Goal: Task Accomplishment & Management: Use online tool/utility

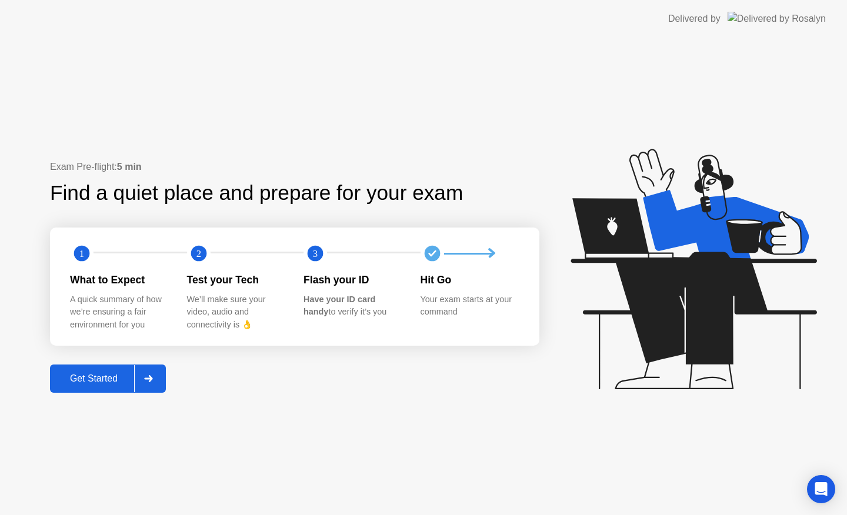
click at [106, 381] on div "Get Started" at bounding box center [94, 378] width 81 height 11
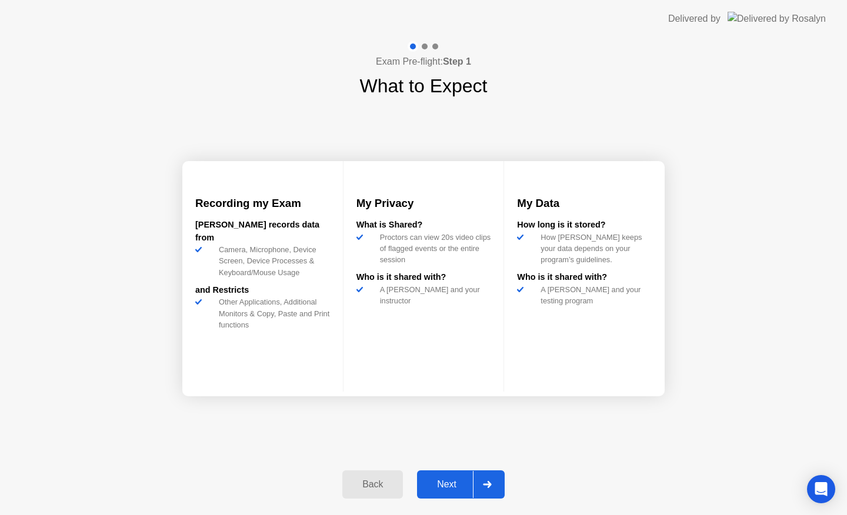
click at [443, 475] on button "Next" at bounding box center [461, 484] width 88 height 28
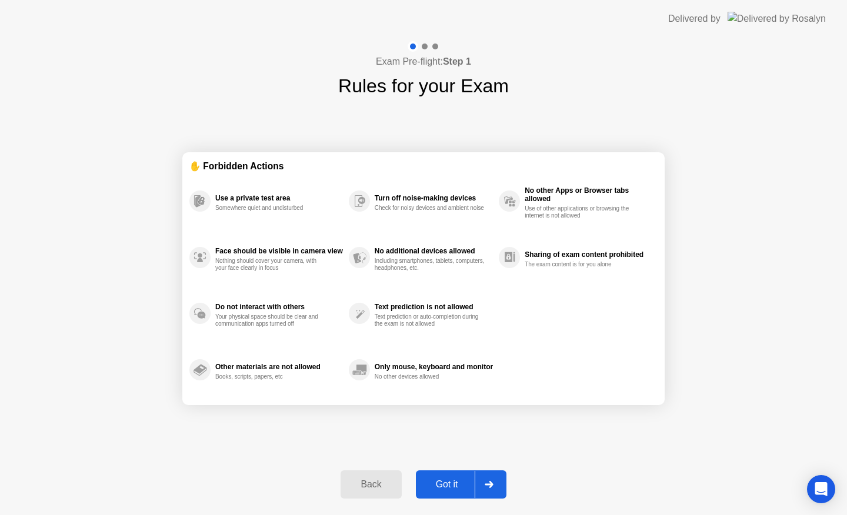
click at [443, 475] on button "Got it" at bounding box center [461, 484] width 91 height 28
select select "Available cameras"
select select "Available speakers"
select select "Available microphones"
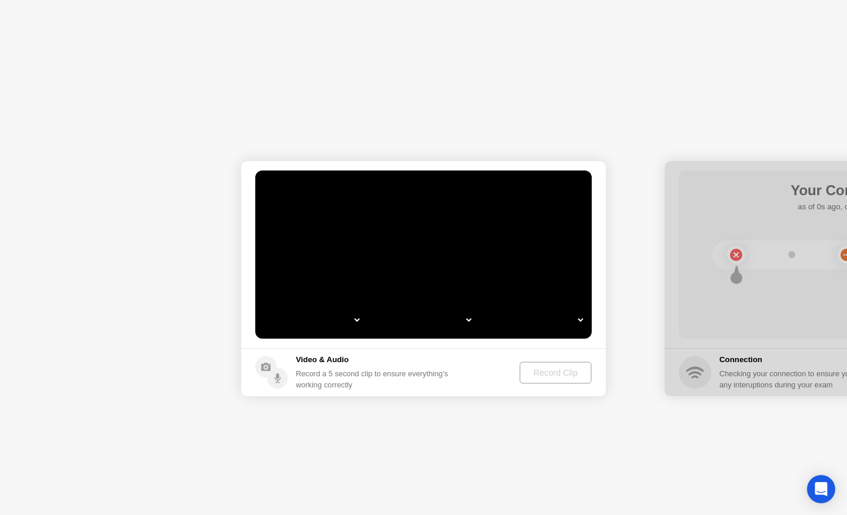
select select "**********"
select select "*******"
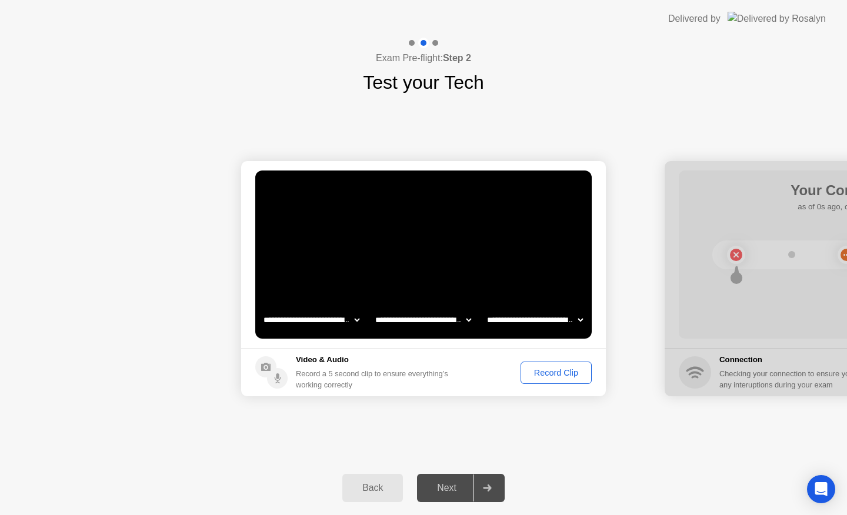
click at [575, 373] on div "Record Clip" at bounding box center [556, 372] width 63 height 9
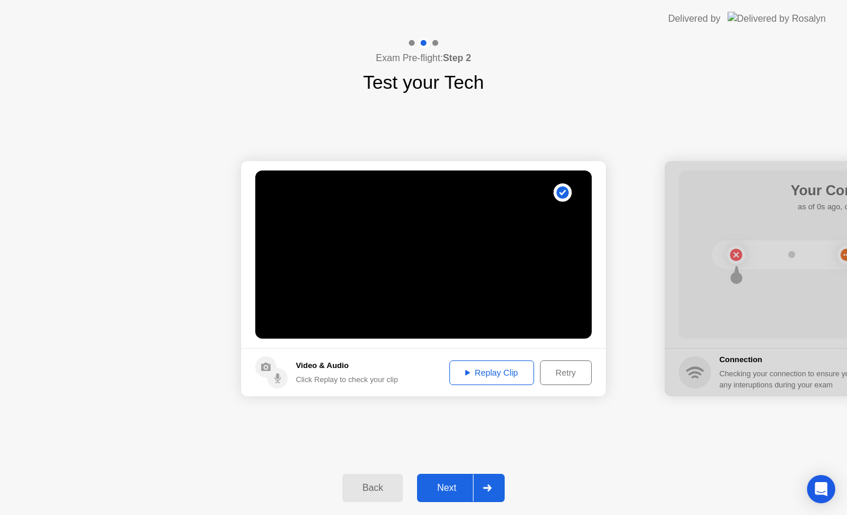
click at [518, 371] on div "Replay Clip" at bounding box center [491, 372] width 76 height 9
click at [453, 483] on div "Next" at bounding box center [446, 488] width 52 height 11
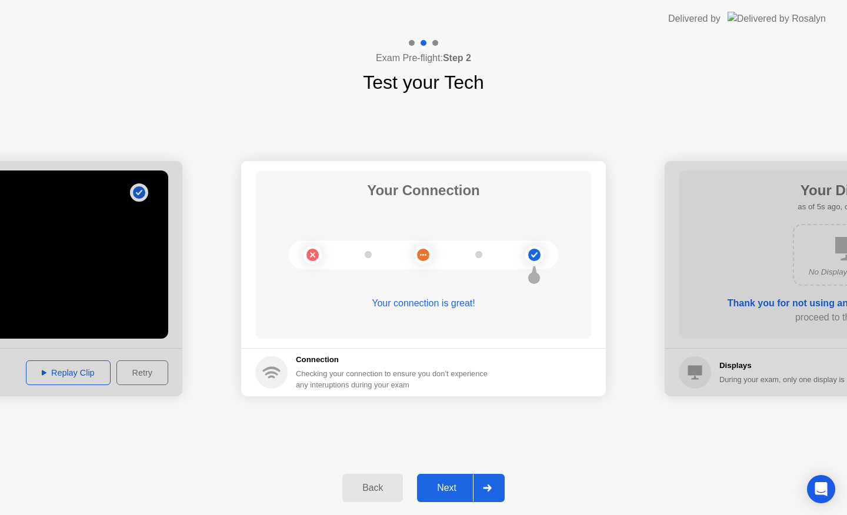
click at [453, 483] on div "Next" at bounding box center [446, 488] width 52 height 11
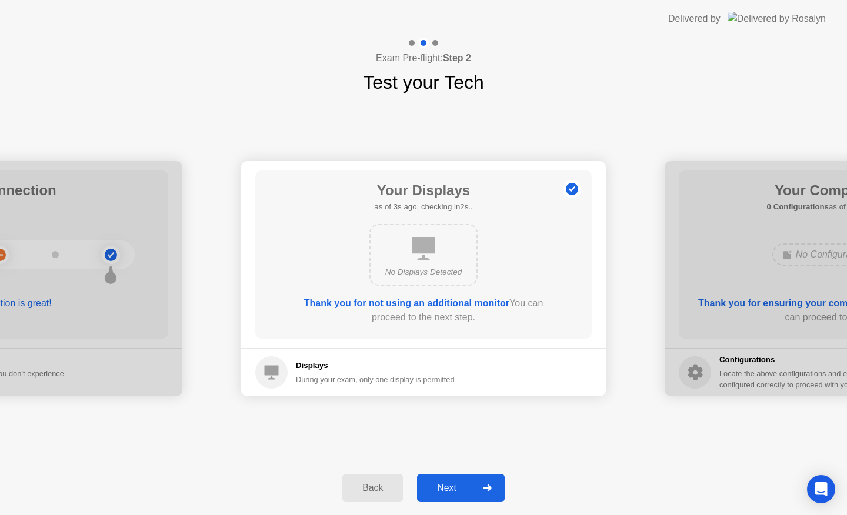
click at [453, 483] on div "Next" at bounding box center [446, 488] width 52 height 11
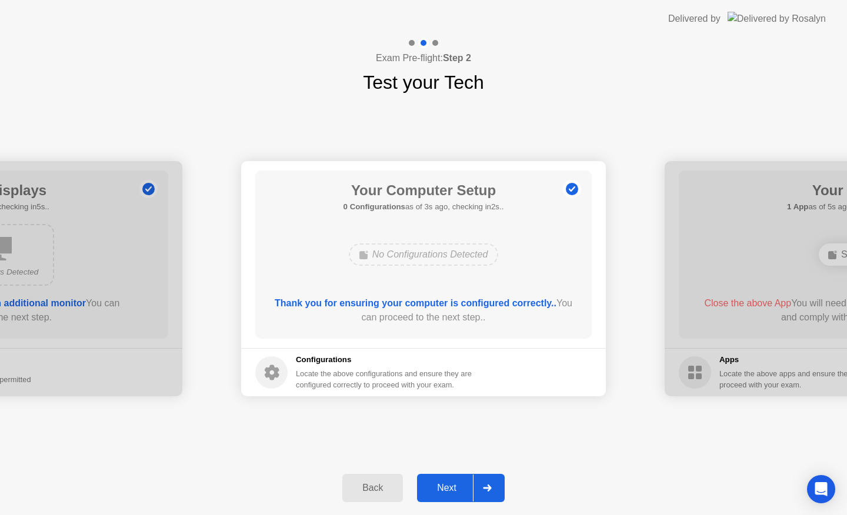
click at [453, 483] on div "Next" at bounding box center [446, 488] width 52 height 11
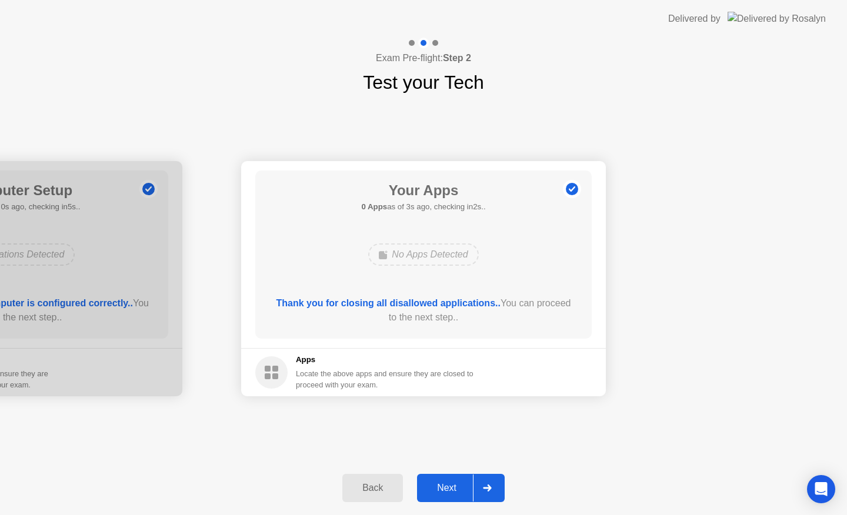
click at [440, 476] on button "Next" at bounding box center [461, 488] width 88 height 28
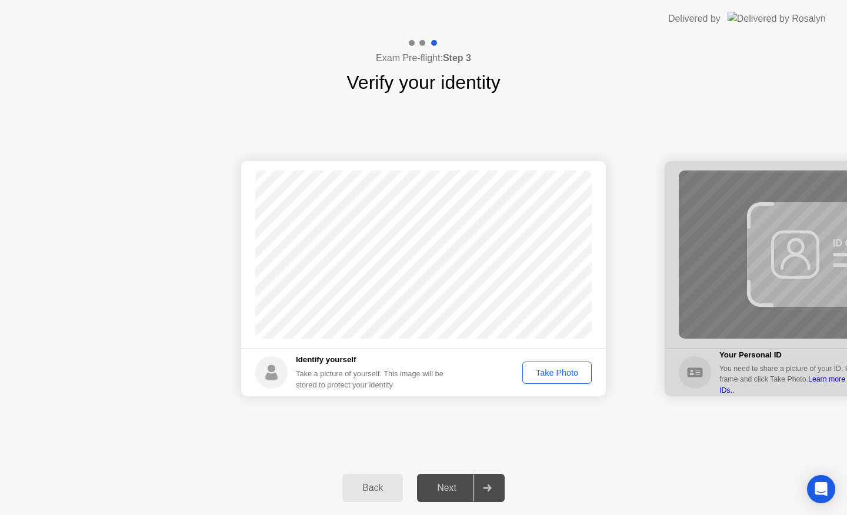
click at [554, 379] on button "Take Photo" at bounding box center [556, 373] width 69 height 22
click at [460, 486] on div "Next" at bounding box center [446, 488] width 52 height 11
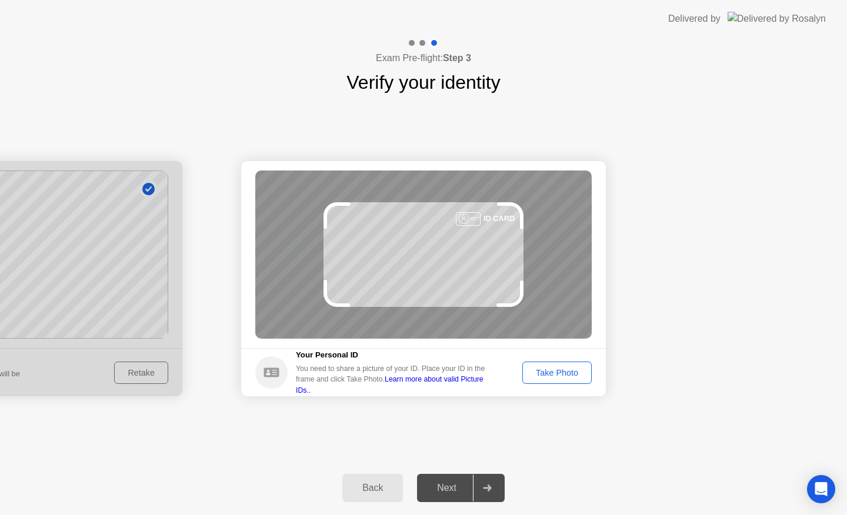
click at [558, 375] on div "Take Photo" at bounding box center [556, 372] width 61 height 9
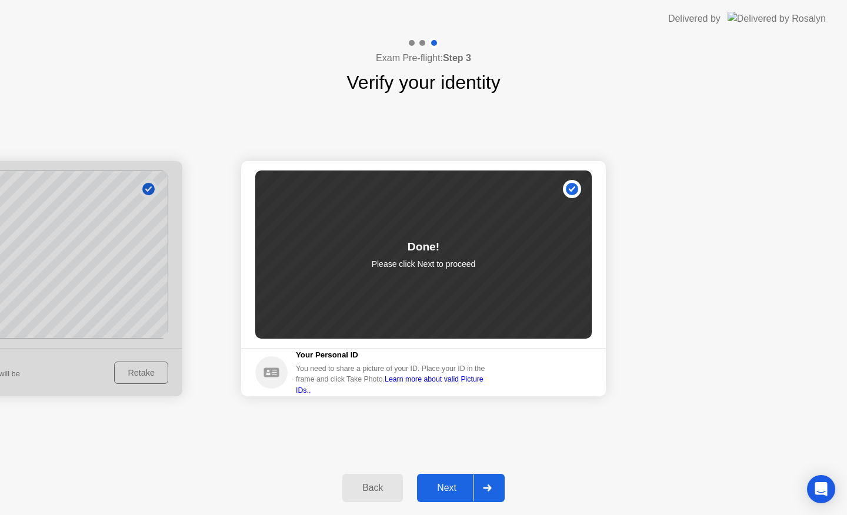
click at [448, 483] on div "Next" at bounding box center [446, 488] width 52 height 11
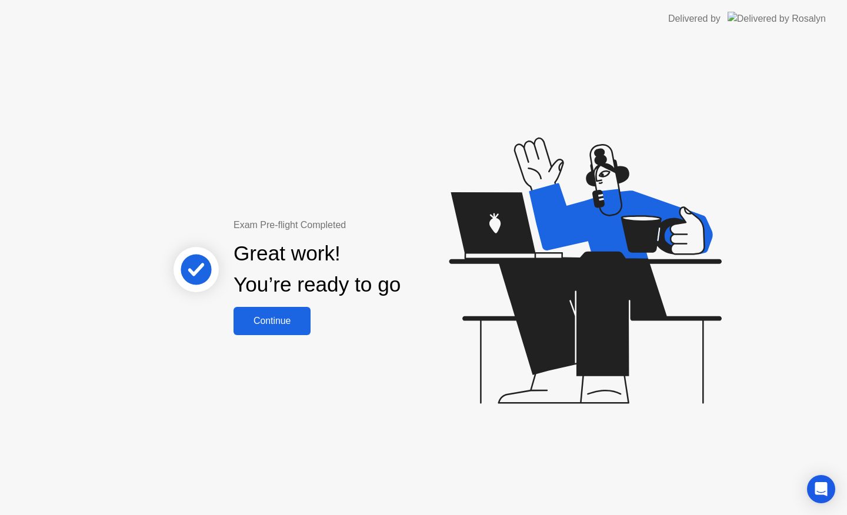
click at [254, 320] on div "Continue" at bounding box center [272, 321] width 70 height 11
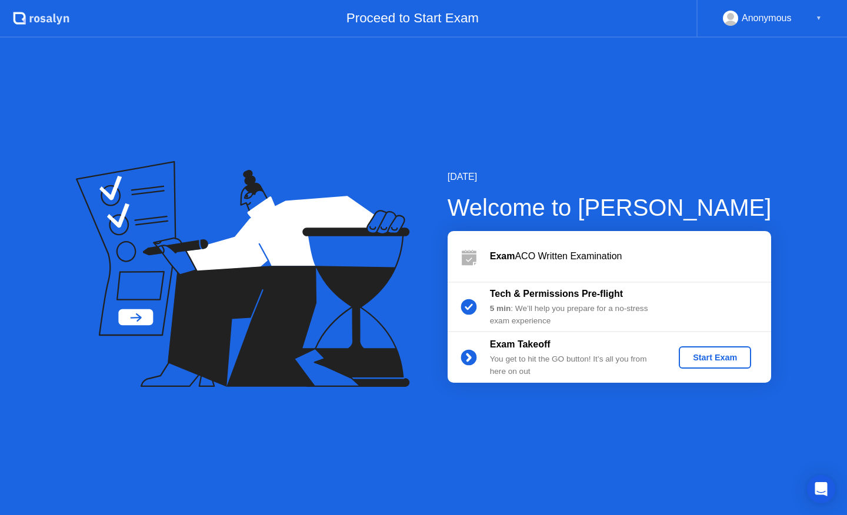
click at [693, 355] on div "Start Exam" at bounding box center [714, 357] width 63 height 9
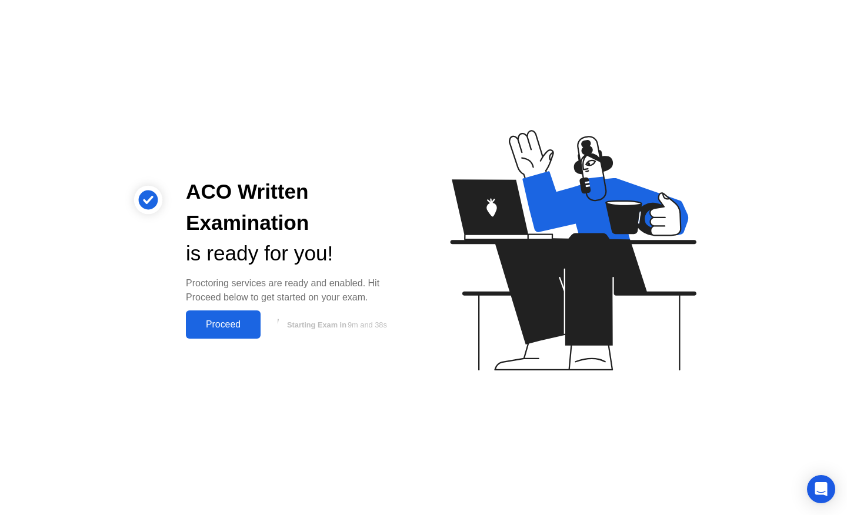
click at [213, 325] on div "Proceed" at bounding box center [223, 324] width 68 height 11
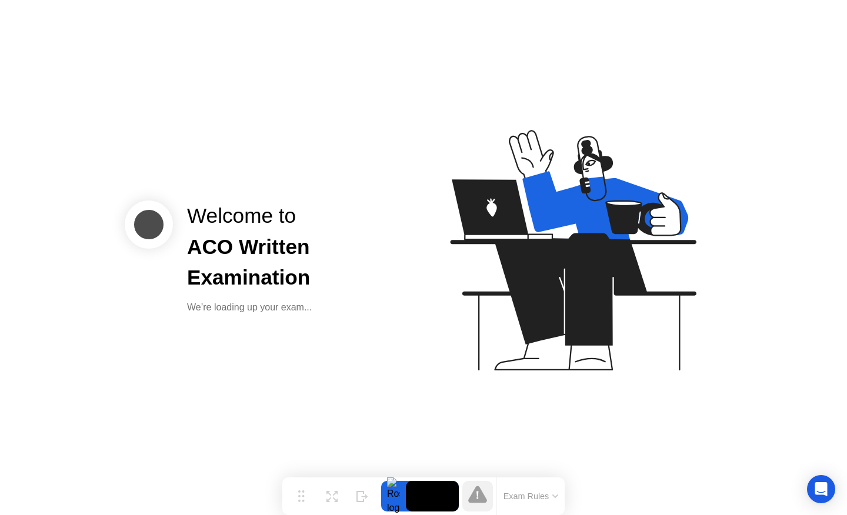
click at [213, 325] on div "Welcome to ACO Written Examination We’re loading up your exam..." at bounding box center [423, 257] width 847 height 515
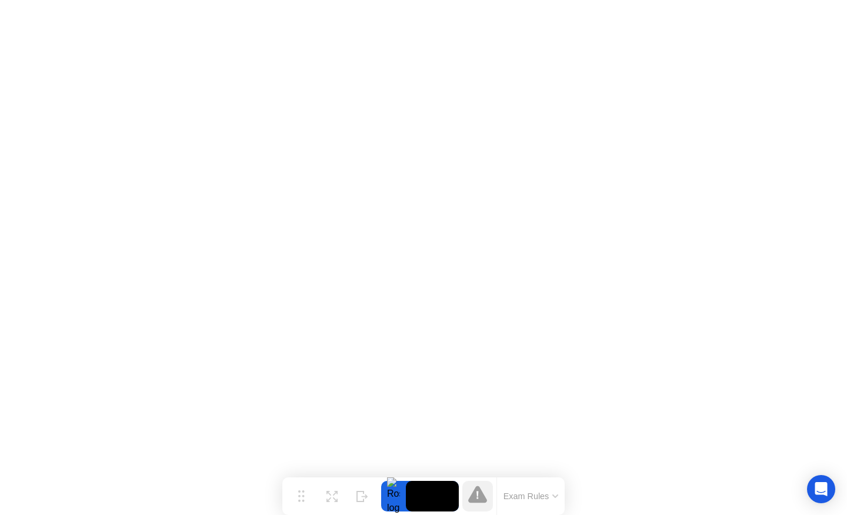
click at [0, 515] on app-widget "Move Expand Hide Exam Rules" at bounding box center [0, 515] width 0 height 0
drag, startPoint x: 301, startPoint y: 504, endPoint x: 245, endPoint y: 419, distance: 101.5
click at [245, 419] on body "Move Expand Hide Exam Rules Sorry, Web RTC is not available in your browser exa…" at bounding box center [423, 257] width 847 height 515
click at [298, 486] on circle at bounding box center [299, 487] width 2 height 2
click at [356, 488] on button "Hide" at bounding box center [362, 496] width 31 height 31
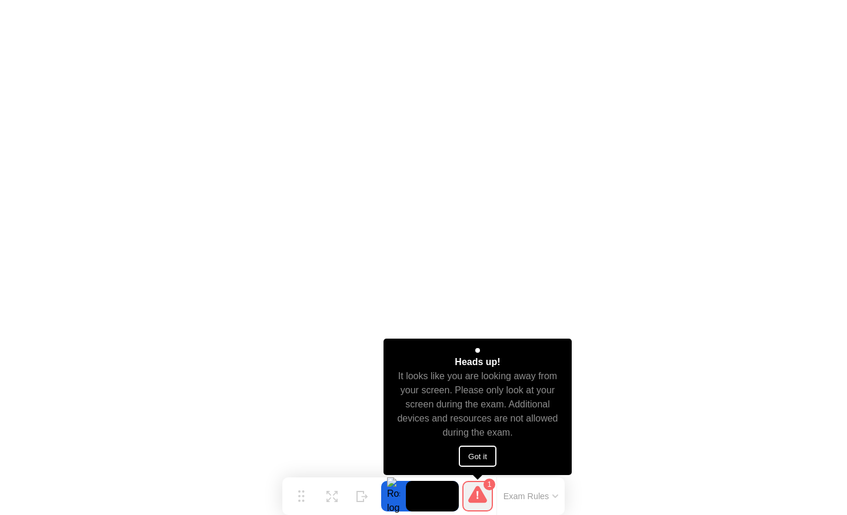
click at [471, 454] on button "Got it" at bounding box center [478, 456] width 38 height 21
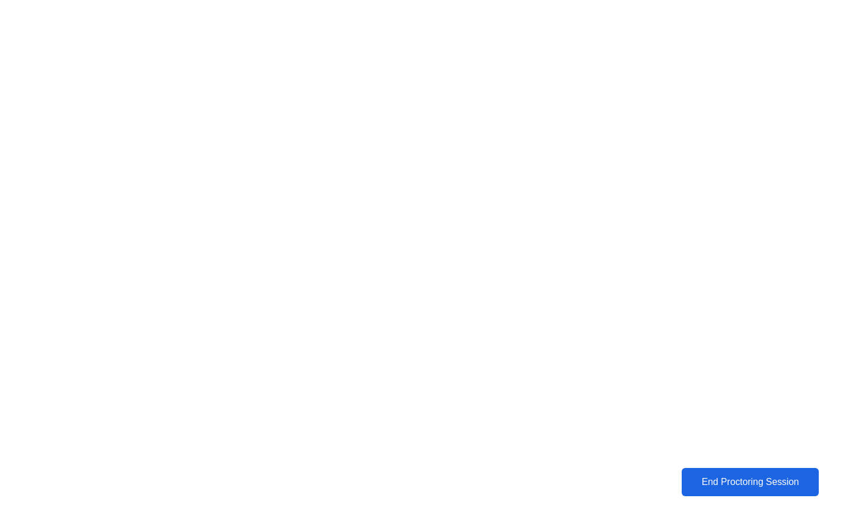
click at [717, 482] on div "End Proctoring Session" at bounding box center [750, 482] width 142 height 12
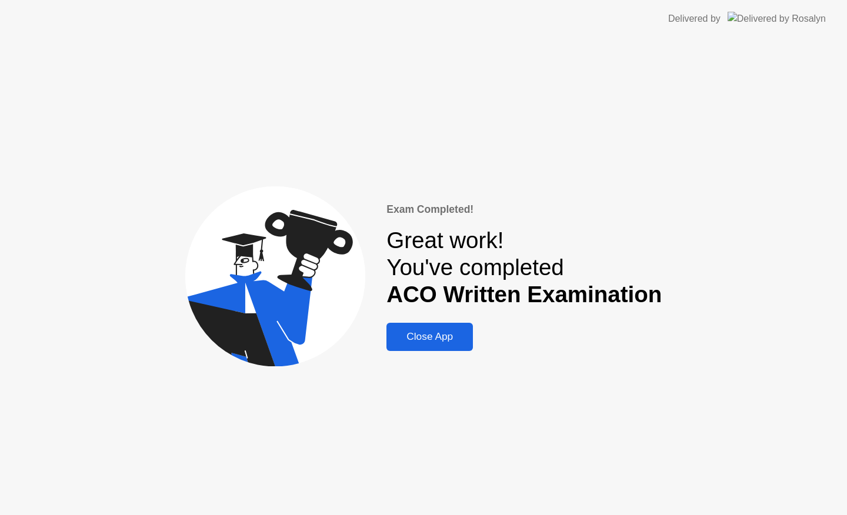
click at [450, 343] on div "Close App" at bounding box center [429, 337] width 79 height 12
